Goal: Information Seeking & Learning: Understand process/instructions

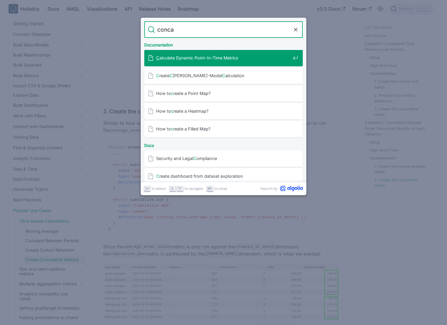
type input "concat"
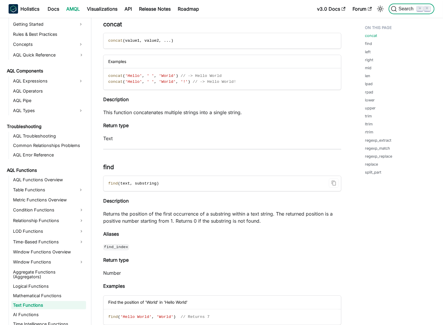
scroll to position [299, 0]
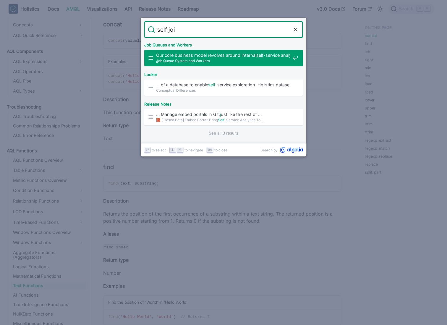
type input "self join"
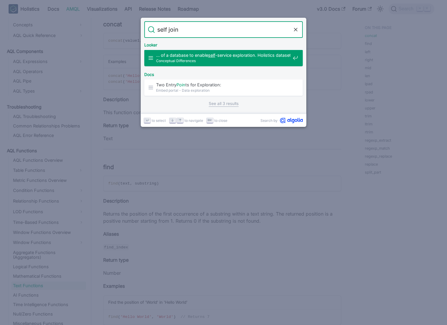
click at [230, 105] on link "See all 3 results" at bounding box center [224, 104] width 30 height 6
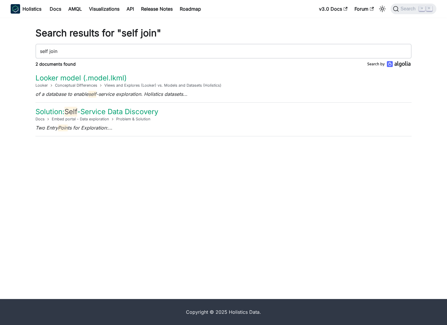
click at [123, 157] on div "Search results for "self join" self join 2 documents found Looker model (.model…" at bounding box center [223, 158] width 447 height 281
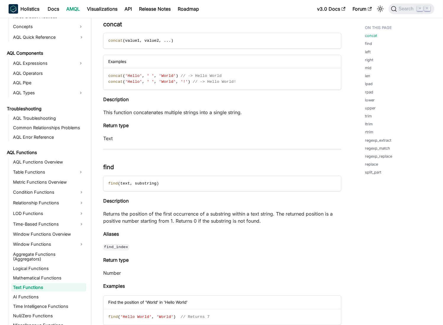
scroll to position [299, 0]
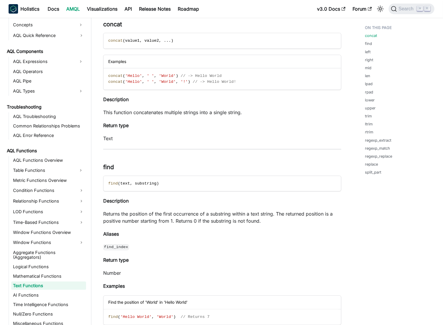
click at [77, 11] on link "AMQL" at bounding box center [73, 8] width 21 height 9
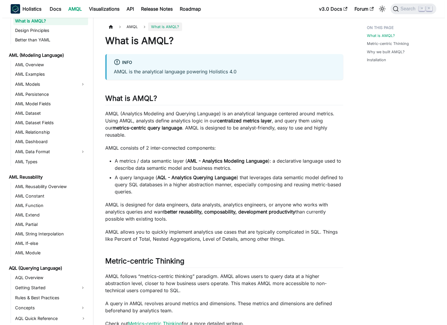
scroll to position [15, 0]
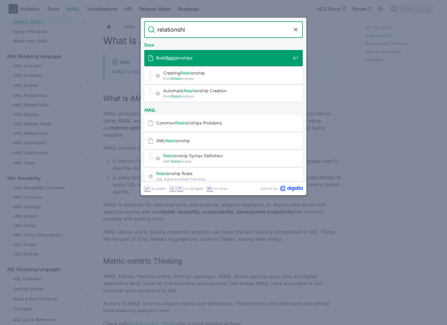
type input "relationship"
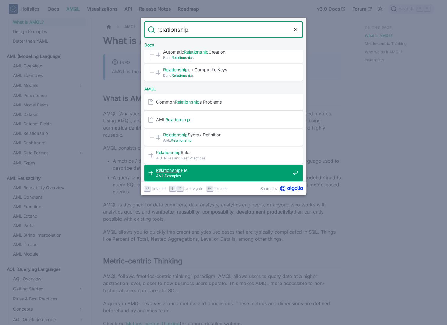
scroll to position [68, 0]
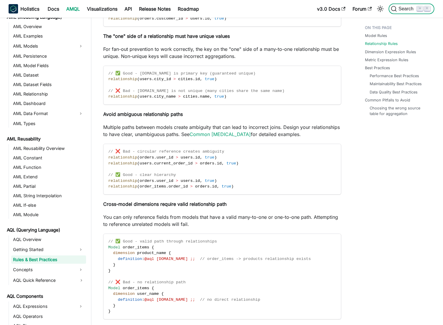
scroll to position [557, 0]
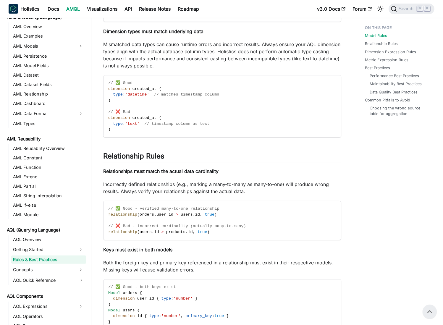
scroll to position [0, 0]
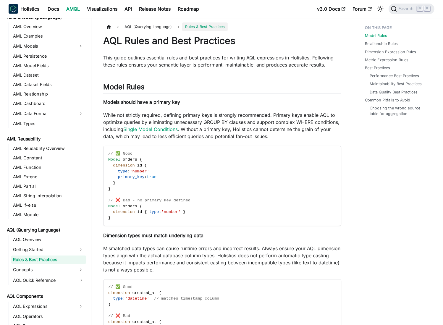
click at [224, 117] on p "While not strictly required, defining primary keys is strongly recommended. Pri…" at bounding box center [222, 125] width 238 height 28
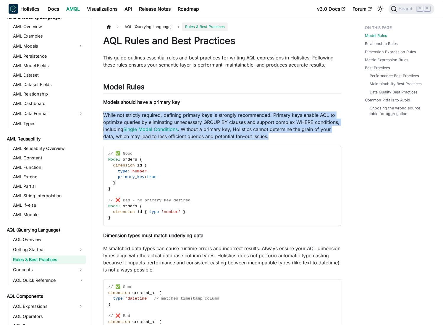
click at [224, 117] on p "While not strictly required, defining primary keys is strongly recommended. Pri…" at bounding box center [222, 125] width 238 height 28
click at [254, 115] on p "While not strictly required, defining primary keys is strongly recommended. Pri…" at bounding box center [222, 125] width 238 height 28
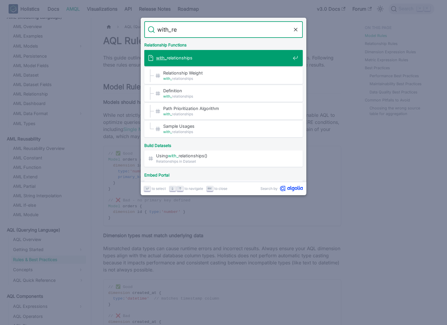
type input "with_rel"
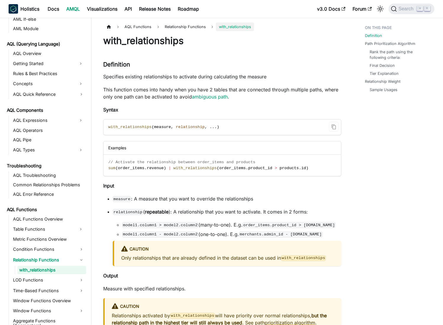
scroll to position [241, 0]
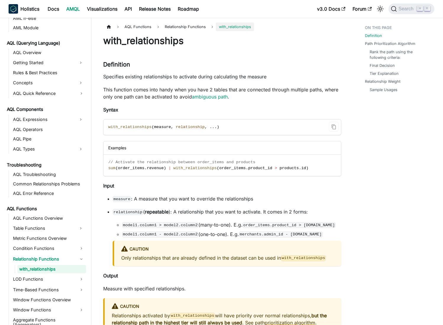
click at [164, 126] on span "measure" at bounding box center [162, 127] width 17 height 4
click at [250, 126] on code "with_relationships ( measure , relationship , . . . )" at bounding box center [222, 126] width 237 height 15
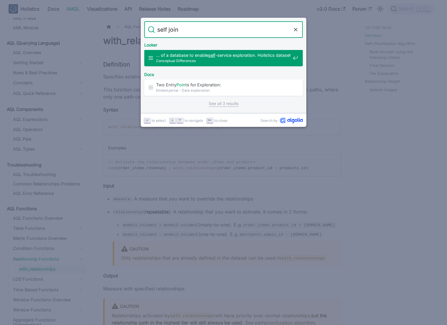
type input "self"
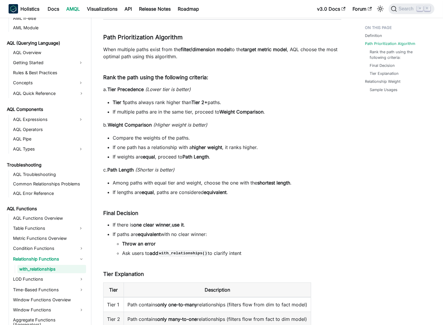
scroll to position [319, 0]
click at [227, 118] on div "with_relationships Definition ​ Specifies existing relationships to activate du…" at bounding box center [222, 310] width 238 height 1188
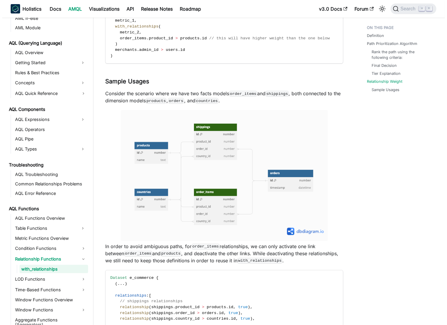
scroll to position [721, 0]
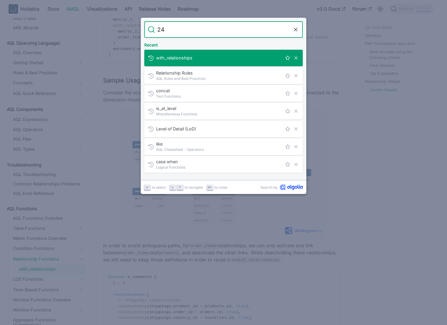
type input "246"
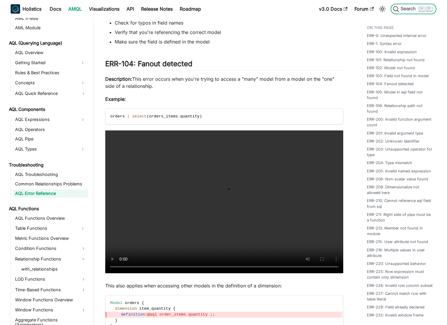
scroll to position [4175, 0]
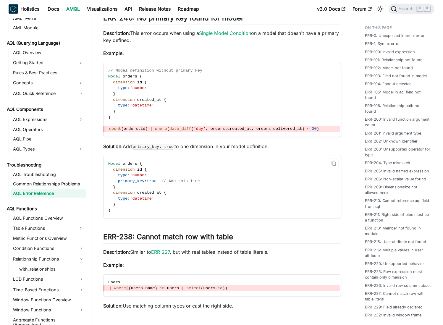
click at [119, 183] on span "primary_key" at bounding box center [131, 181] width 27 height 4
drag, startPoint x: 119, startPoint y: 188, endPoint x: 223, endPoint y: 187, distance: 103.5
click at [223, 187] on code "Model orders { dimension id { type : 'number' primary_key : true // Add this li…" at bounding box center [222, 187] width 237 height 62
click at [245, 185] on code "Model orders { dimension id { type : 'number' primary_key : true // Add this li…" at bounding box center [222, 187] width 237 height 62
click at [123, 183] on span "primary_key" at bounding box center [131, 181] width 27 height 4
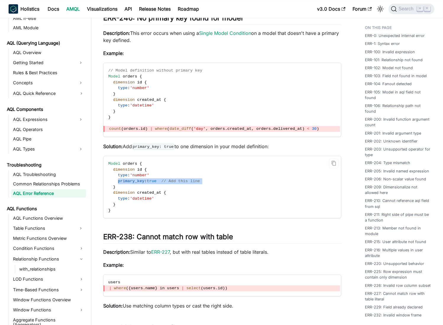
drag, startPoint x: 123, startPoint y: 188, endPoint x: 243, endPoint y: 183, distance: 120.5
click at [212, 187] on code "Model orders { dimension id { type : 'number' primary_key : true // Add this li…" at bounding box center [222, 187] width 237 height 62
click at [243, 183] on code "Model orders { dimension id { type : 'number' primary_key : true // Add this li…" at bounding box center [222, 187] width 237 height 62
click at [123, 183] on span "primary_key" at bounding box center [131, 181] width 27 height 4
drag, startPoint x: 123, startPoint y: 187, endPoint x: 200, endPoint y: 187, distance: 77.2
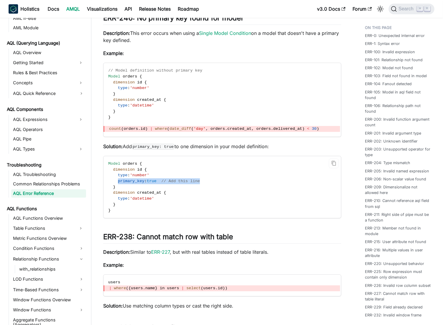
click at [200, 183] on span "primary_key : true // Add this line" at bounding box center [154, 181] width 92 height 4
click at [233, 184] on code "Model orders { dimension id { type : 'number' primary_key : true // Add this li…" at bounding box center [222, 187] width 237 height 62
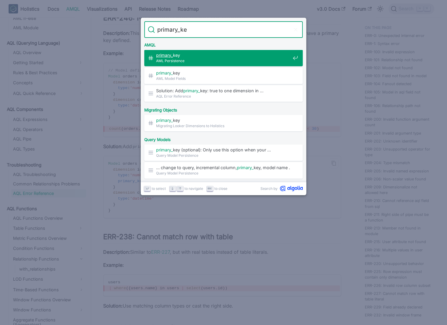
type input "primary_key"
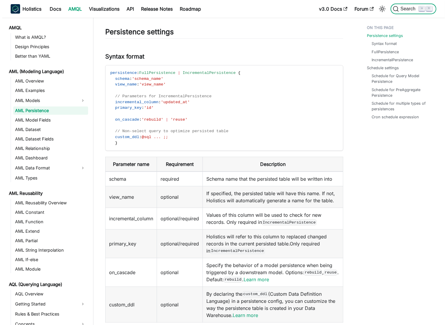
scroll to position [44, 0]
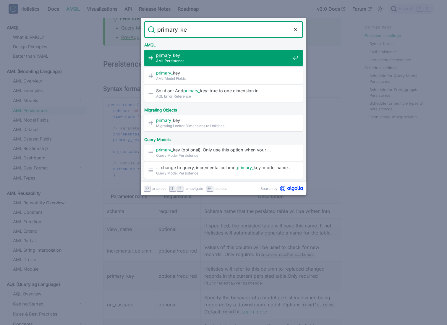
type input "primary_key"
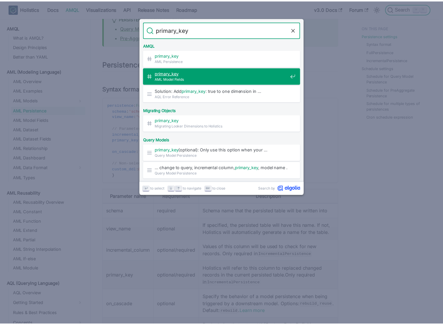
scroll to position [131, 0]
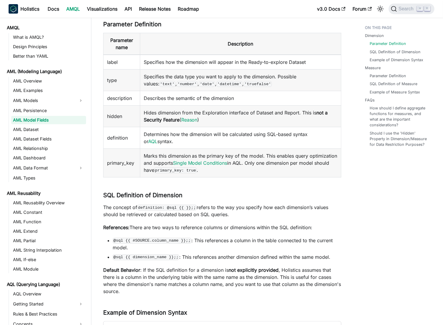
click at [119, 162] on td "primary_key" at bounding box center [122, 163] width 37 height 29
click at [157, 161] on td "Marks this dimension as the primary key of the model. This enables query optimi…" at bounding box center [240, 163] width 201 height 29
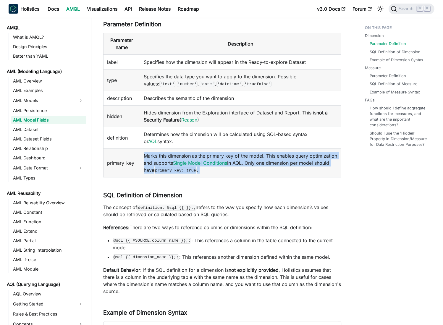
drag, startPoint x: 157, startPoint y: 161, endPoint x: 160, endPoint y: 168, distance: 8.2
click at [157, 161] on td "Marks this dimension as the primary key of the model. This enables query optimi…" at bounding box center [240, 163] width 201 height 29
click at [160, 168] on td "Marks this dimension as the primary key of the model. This enables query optimi…" at bounding box center [240, 163] width 201 height 29
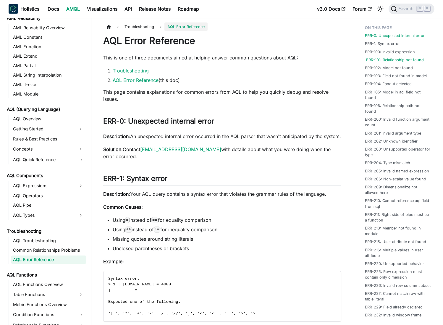
click at [387, 61] on link "ERR-101: Relationship not found" at bounding box center [395, 60] width 58 height 6
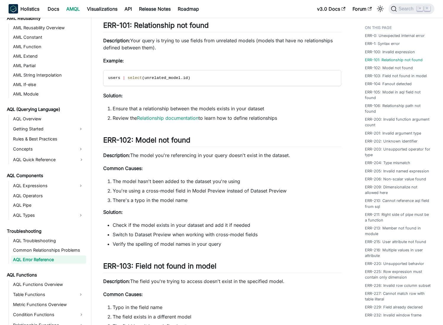
click at [134, 39] on p "Description: Your query is trying to use fields from unrelated models (models t…" at bounding box center [222, 44] width 238 height 14
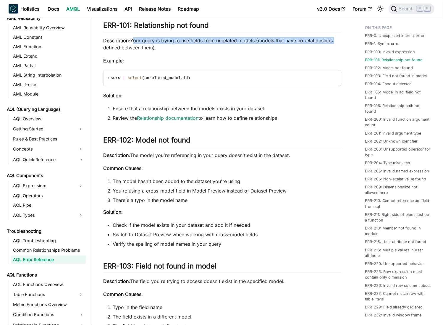
drag, startPoint x: 134, startPoint y: 39, endPoint x: 204, endPoint y: 45, distance: 70.3
click at [341, 40] on p "Description: Your query is trying to use fields from unrelated models (models t…" at bounding box center [222, 44] width 238 height 14
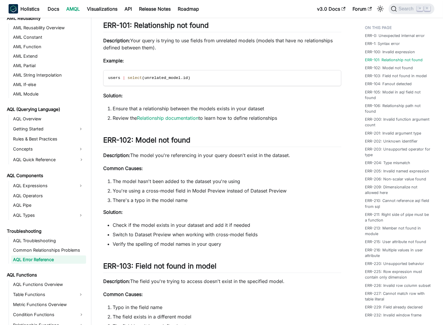
click at [111, 46] on p "Description: Your query is trying to use fields from unrelated models (models t…" at bounding box center [222, 44] width 238 height 14
drag, startPoint x: 111, startPoint y: 46, endPoint x: 162, endPoint y: 47, distance: 51.5
click at [162, 47] on p "Description: Your query is trying to use fields from unrelated models (models t…" at bounding box center [222, 44] width 238 height 14
click at [117, 108] on li "Ensure that a relationship between the models exists in your dataset" at bounding box center [227, 108] width 229 height 7
drag, startPoint x: 117, startPoint y: 108, endPoint x: 267, endPoint y: 105, distance: 149.7
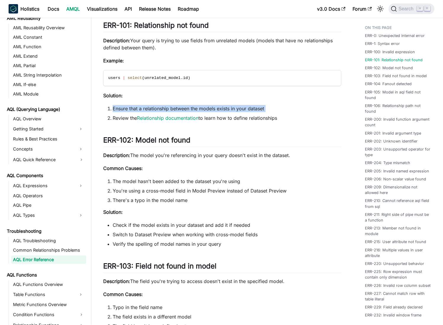
click at [267, 105] on li "Ensure that a relationship between the models exists in your dataset" at bounding box center [227, 108] width 229 height 7
click at [155, 42] on p "Description: Your query is trying to use fields from unrelated models (models t…" at bounding box center [222, 44] width 238 height 14
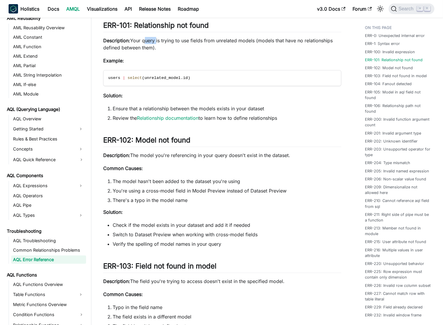
click at [155, 42] on p "Description: Your query is trying to use fields from unrelated models (models t…" at bounding box center [222, 44] width 238 height 14
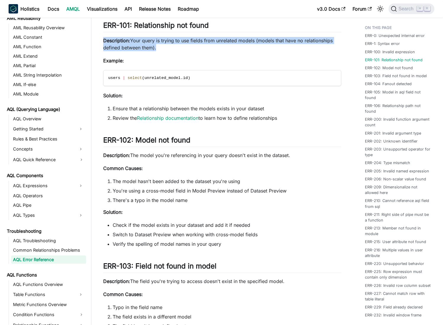
click at [155, 42] on p "Description: Your query is trying to use fields from unrelated models (models t…" at bounding box center [222, 44] width 238 height 14
click at [225, 40] on p "Description: Your query is trying to use fields from unrelated models (models t…" at bounding box center [222, 44] width 238 height 14
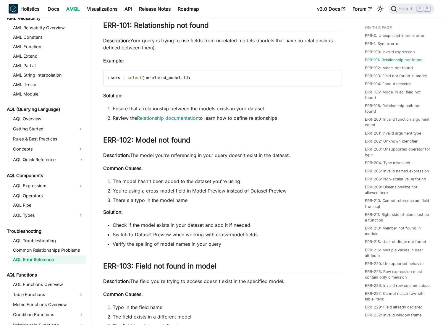
click at [167, 39] on p "Description: Your query is trying to use fields from unrelated models (models t…" at bounding box center [222, 44] width 238 height 14
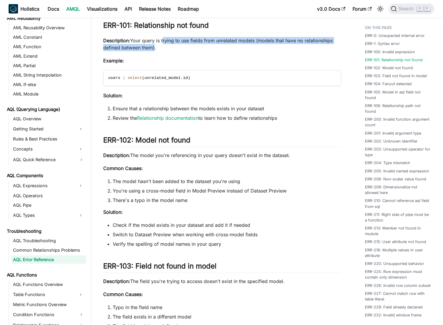
drag, startPoint x: 167, startPoint y: 39, endPoint x: 143, endPoint y: 45, distance: 24.9
click at [143, 45] on p "Description: Your query is trying to use fields from unrelated models (models t…" at bounding box center [222, 44] width 238 height 14
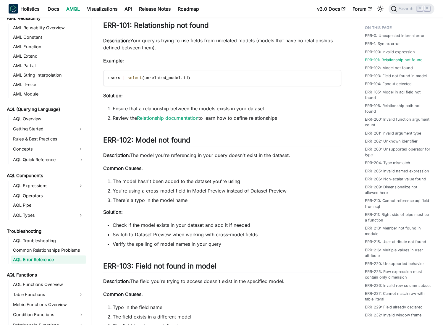
click at [113, 106] on li "Ensure that a relationship between the models exists in your dataset" at bounding box center [227, 108] width 229 height 7
drag, startPoint x: 113, startPoint y: 106, endPoint x: 261, endPoint y: 110, distance: 147.9
click at [261, 110] on li "Ensure that a relationship between the models exists in your dataset" at bounding box center [227, 108] width 229 height 7
click at [202, 46] on p "Description: Your query is trying to use fields from unrelated models (models t…" at bounding box center [222, 44] width 238 height 14
click at [118, 106] on li "Ensure that a relationship between the models exists in your dataset" at bounding box center [227, 108] width 229 height 7
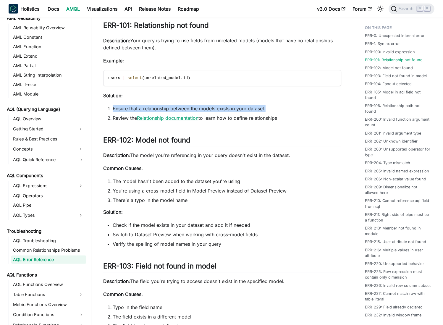
drag, startPoint x: 118, startPoint y: 106, endPoint x: 198, endPoint y: 116, distance: 80.2
click at [268, 109] on li "Ensure that a relationship between the models exists in your dataset" at bounding box center [227, 108] width 229 height 7
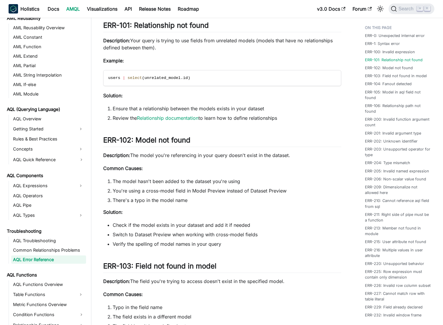
click at [119, 115] on li "Review the Relationship documentation to learn how to define relationships" at bounding box center [227, 117] width 229 height 7
drag, startPoint x: 119, startPoint y: 115, endPoint x: 275, endPoint y: 115, distance: 156.1
click at [273, 115] on li "Review the Relationship documentation to learn how to define relationships" at bounding box center [227, 117] width 229 height 7
click at [284, 95] on p "Solution:" at bounding box center [222, 95] width 238 height 7
click at [176, 118] on link "Relationship documentation" at bounding box center [168, 118] width 62 height 6
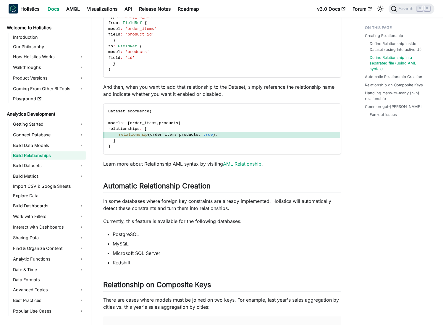
scroll to position [633, 0]
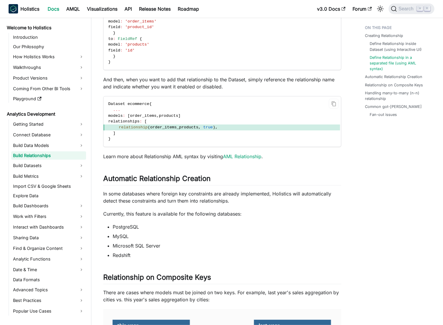
click at [128, 127] on span "relationship" at bounding box center [133, 127] width 29 height 4
drag, startPoint x: 128, startPoint y: 127, endPoint x: 231, endPoint y: 126, distance: 102.9
click at [227, 126] on span "relationship ( order_items_products , true ) ," at bounding box center [222, 127] width 237 height 6
click at [256, 126] on span "relationship ( order_items_products , true ) ," at bounding box center [222, 127] width 237 height 6
